Goal: Task Accomplishment & Management: Manage account settings

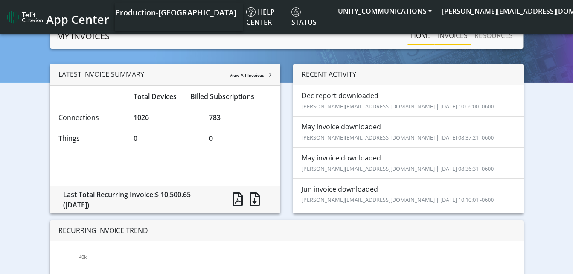
click at [454, 36] on link "INVOICES" at bounding box center [452, 35] width 37 height 17
